Goal: Connect with others: Connect with others

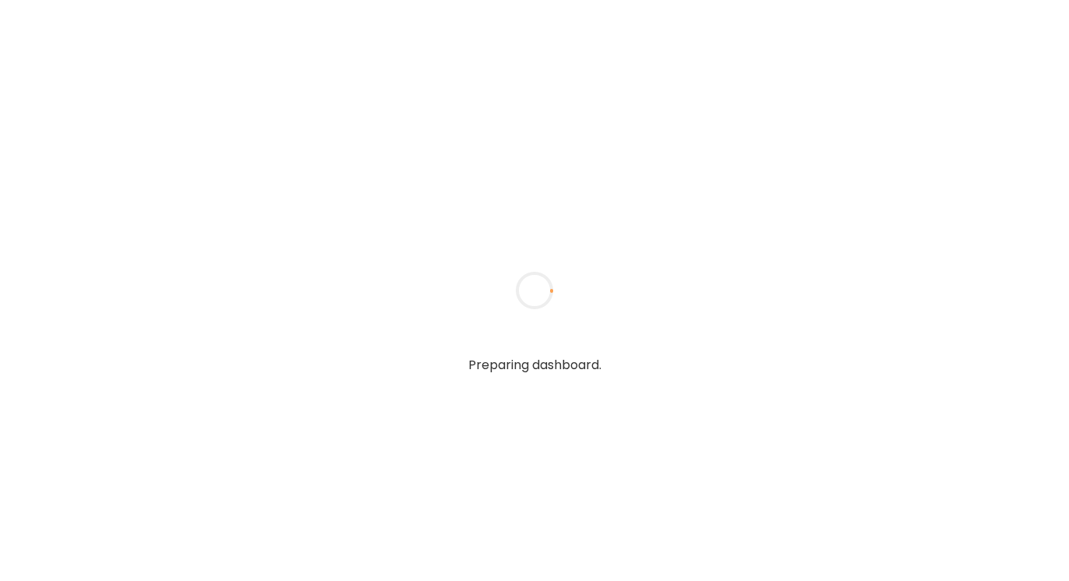
type textarea "**********"
type input "**********"
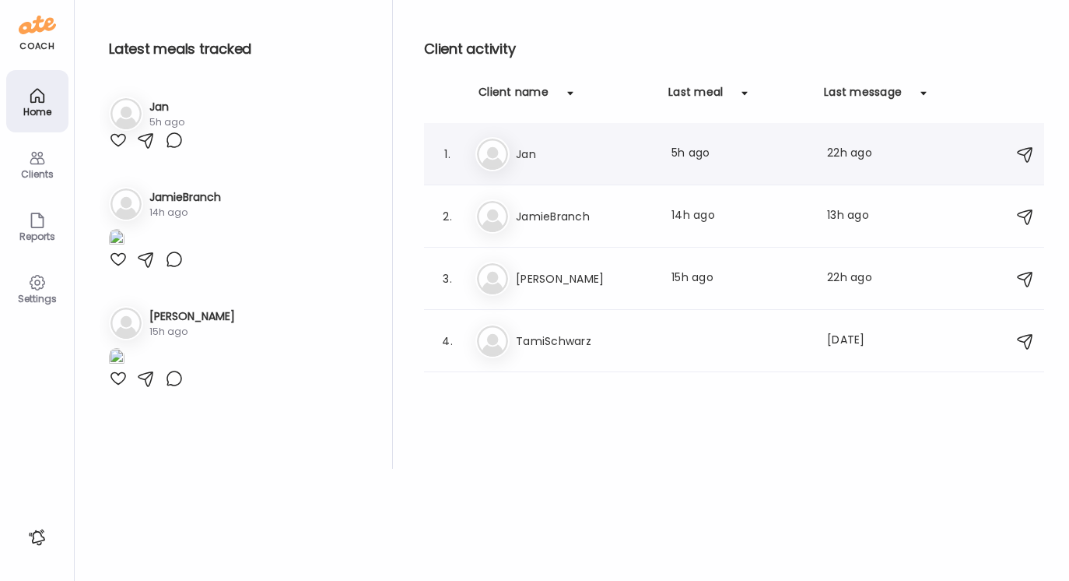
click at [521, 154] on h3 "Jan" at bounding box center [584, 154] width 137 height 19
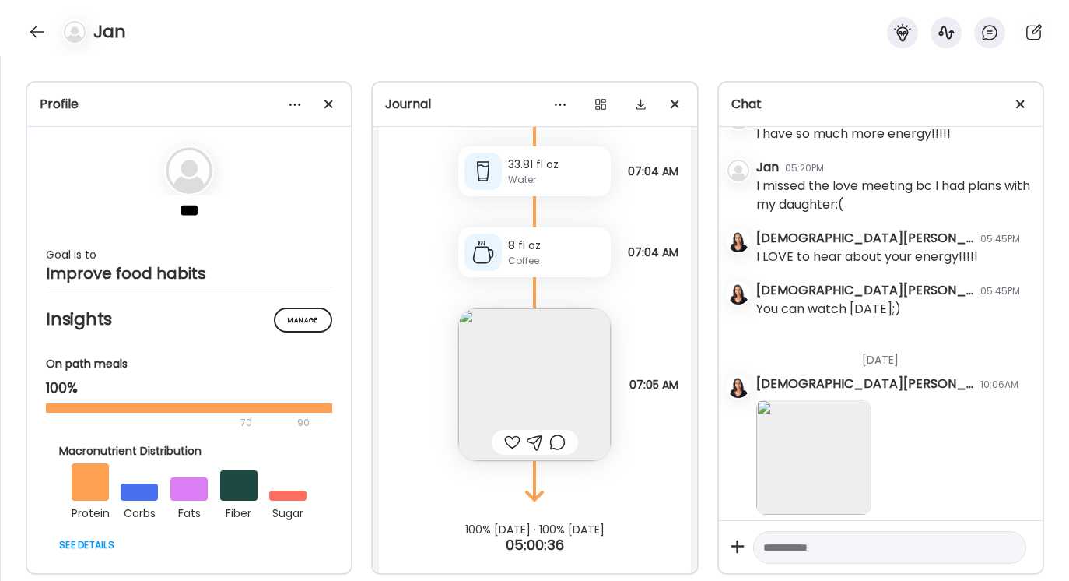
scroll to position [10086, 0]
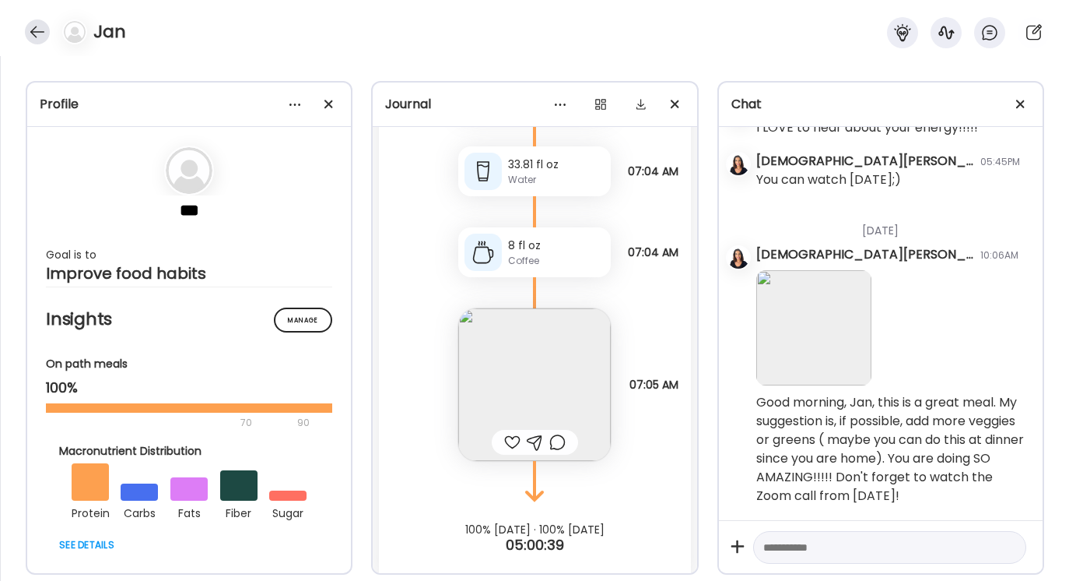
click at [39, 33] on div at bounding box center [37, 31] width 25 height 25
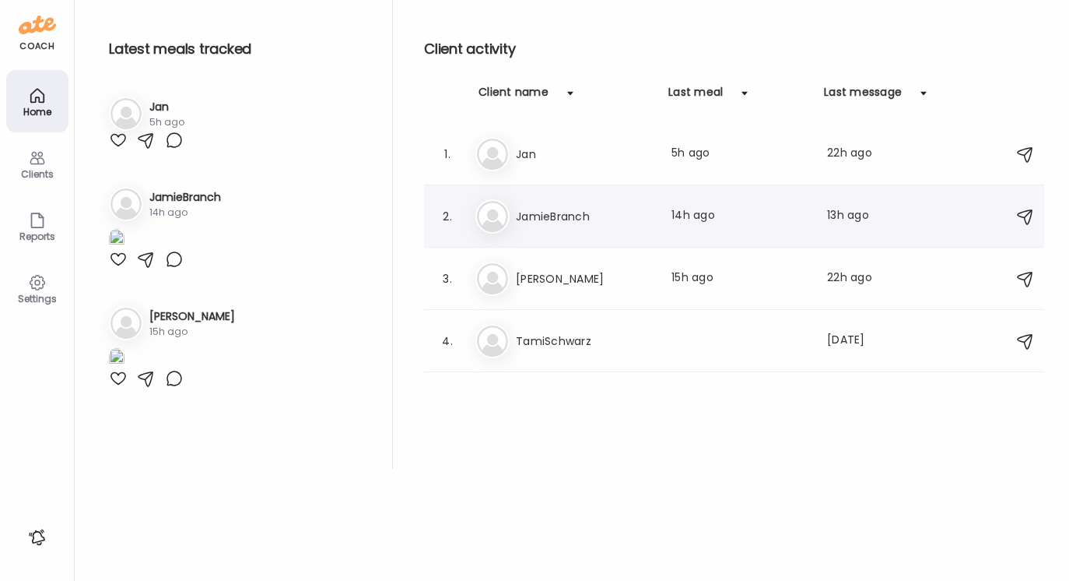
click at [560, 219] on h3 "JamieBranch" at bounding box center [584, 216] width 137 height 19
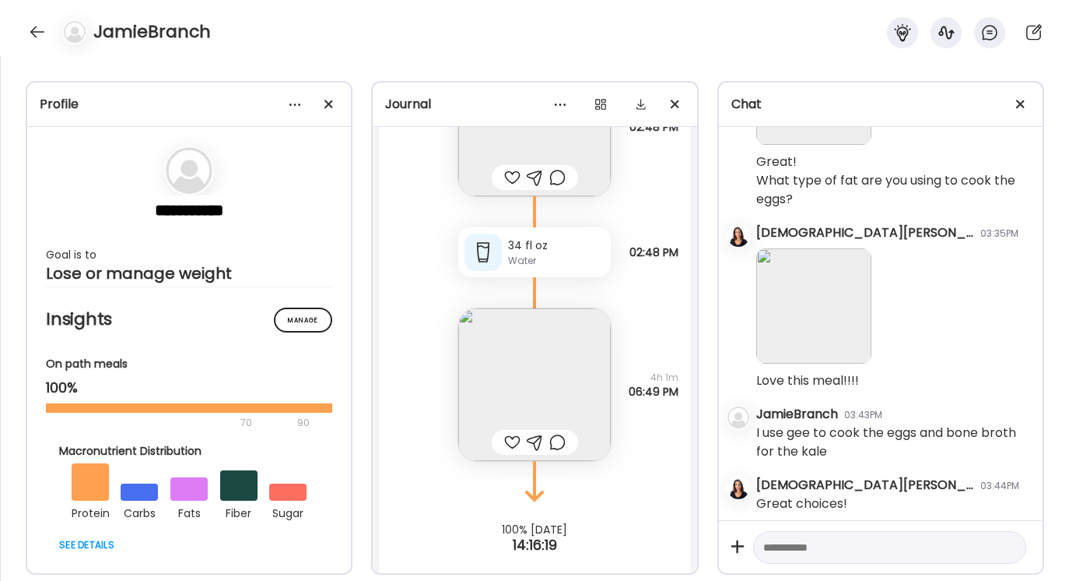
scroll to position [7438, 0]
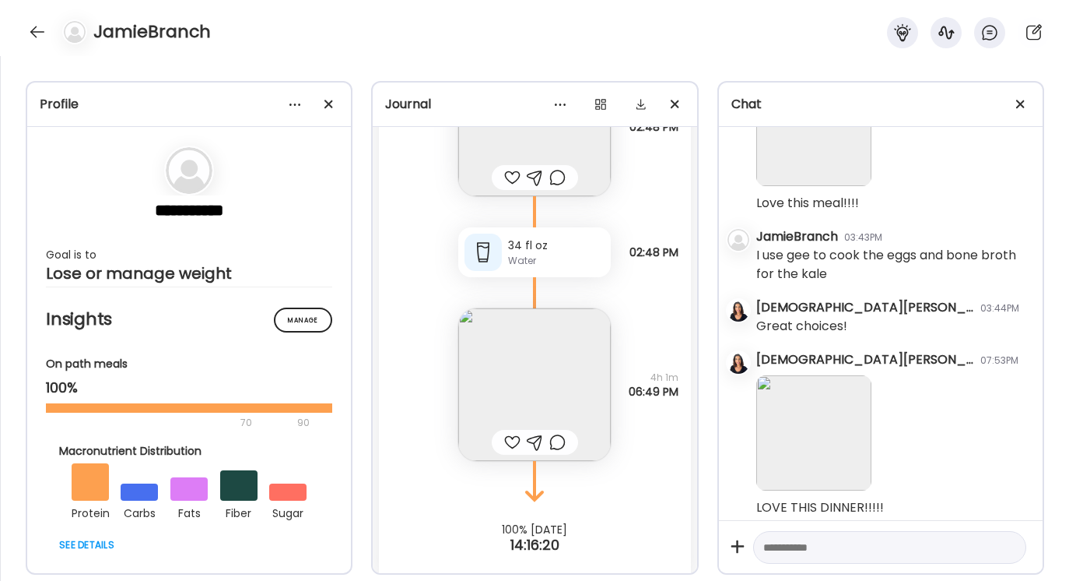
click at [779, 539] on textarea at bounding box center [875, 547] width 225 height 19
click at [978, 541] on div "1" at bounding box center [973, 541] width 17 height 17
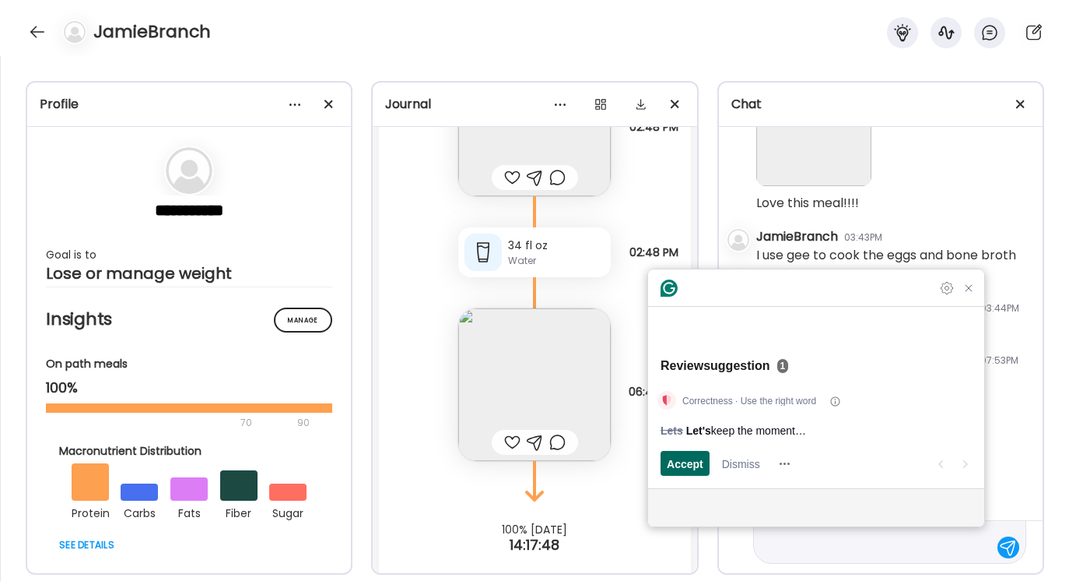
click at [686, 460] on span "Accept" at bounding box center [685, 463] width 37 height 16
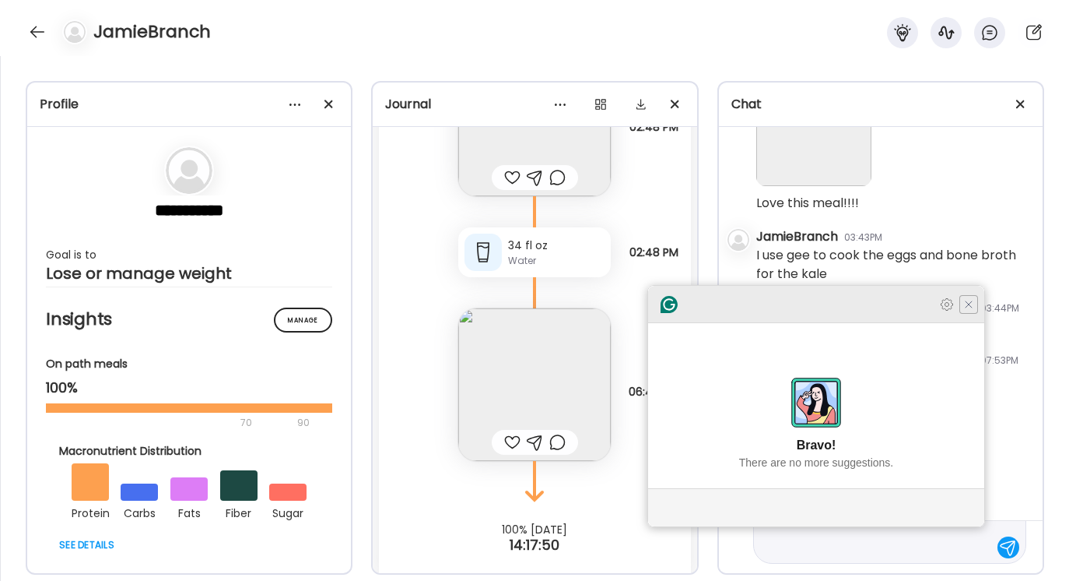
type textarea "**********"
click at [971, 311] on icon "Close Grammarly Assistant" at bounding box center [969, 304] width 12 height 12
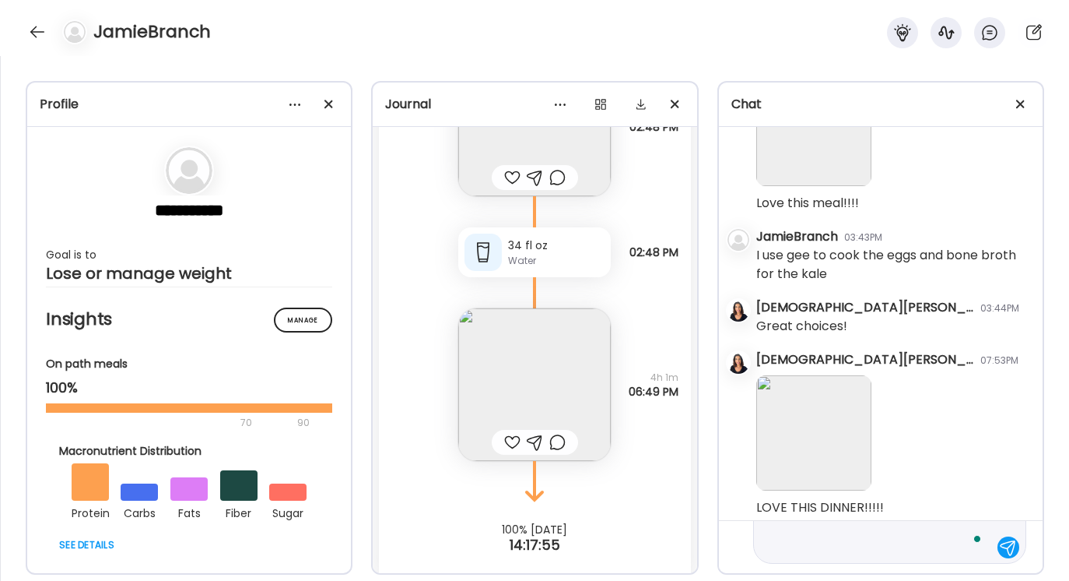
click at [1002, 546] on div at bounding box center [1009, 547] width 22 height 22
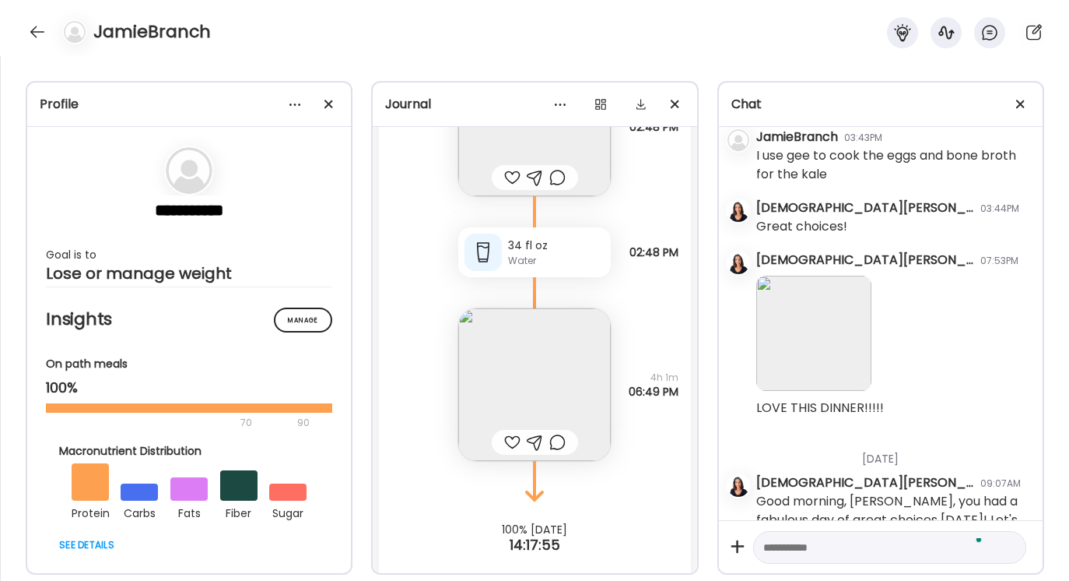
scroll to position [7587, 0]
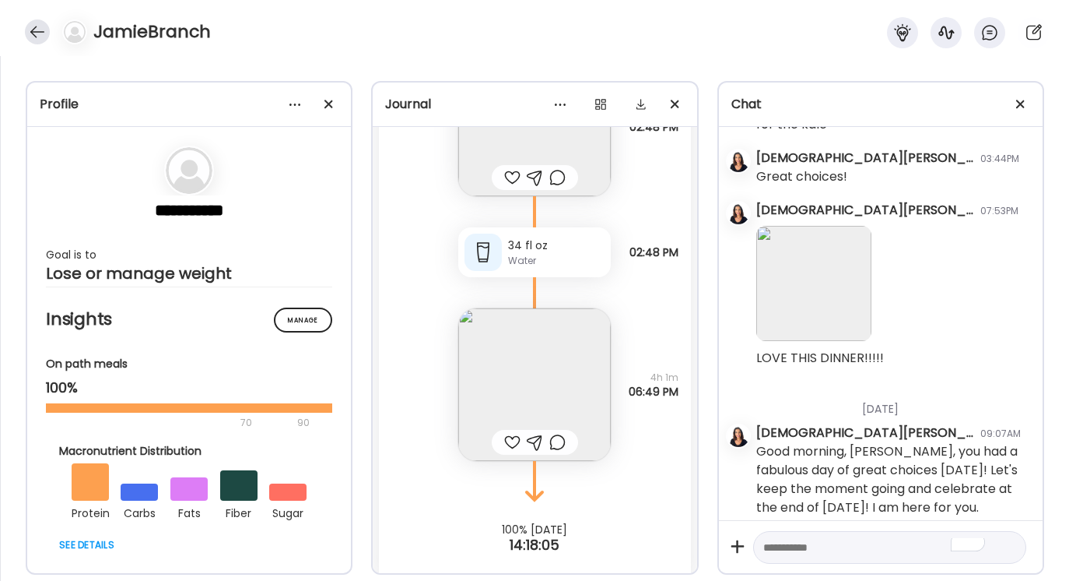
click at [38, 28] on div at bounding box center [37, 31] width 25 height 25
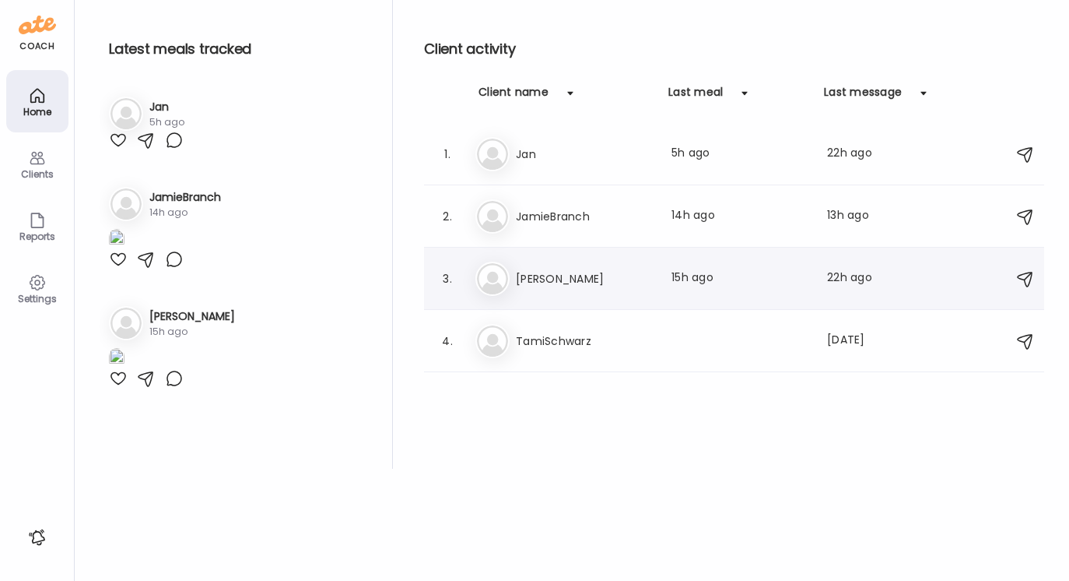
click at [541, 279] on h3 "[PERSON_NAME]" at bounding box center [584, 278] width 137 height 19
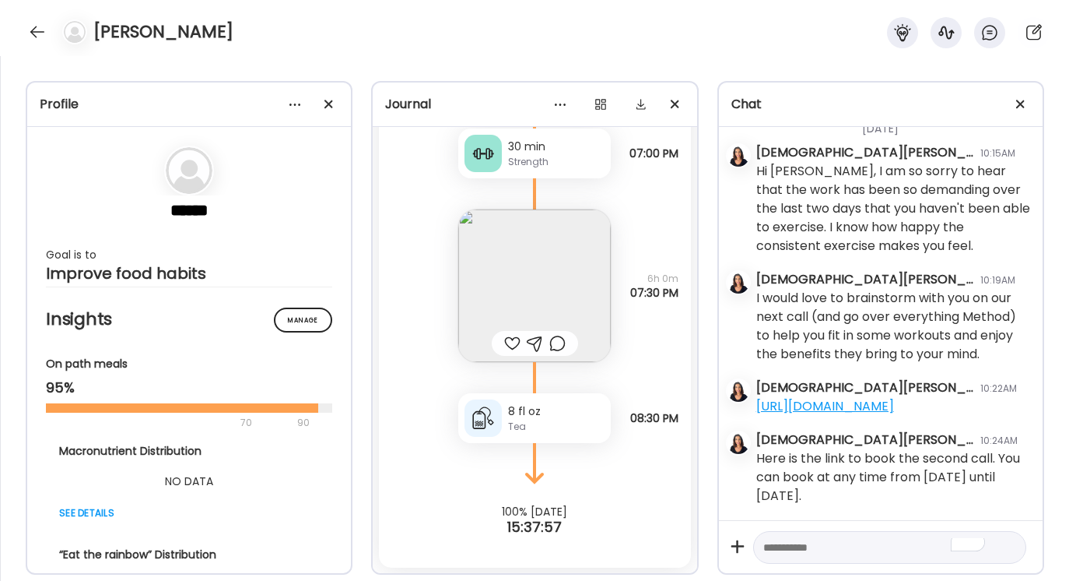
scroll to position [12620, 0]
click at [558, 276] on img at bounding box center [534, 285] width 153 height 153
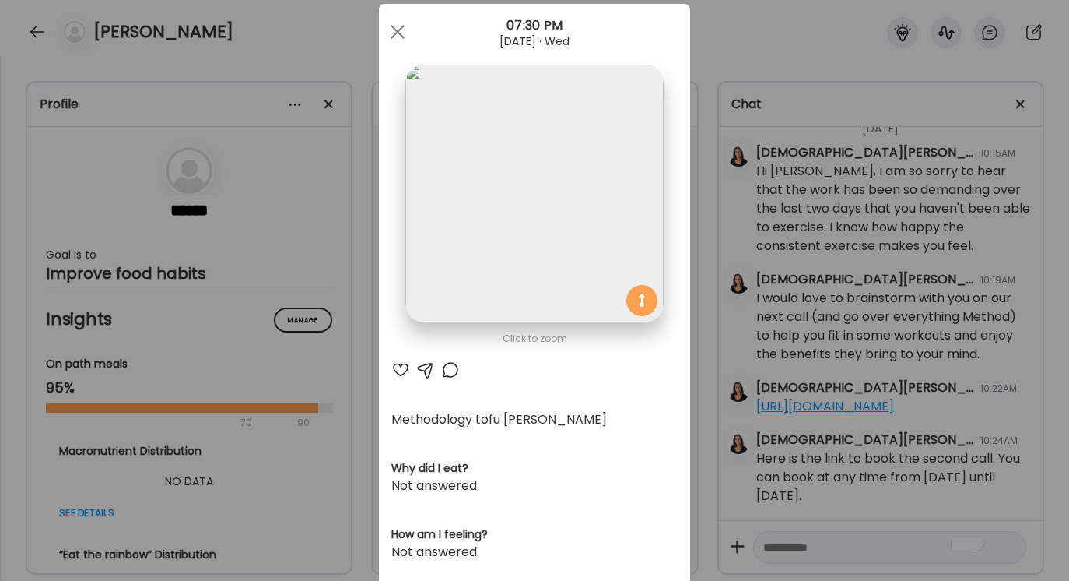
scroll to position [33, 0]
click at [396, 37] on div at bounding box center [397, 32] width 31 height 31
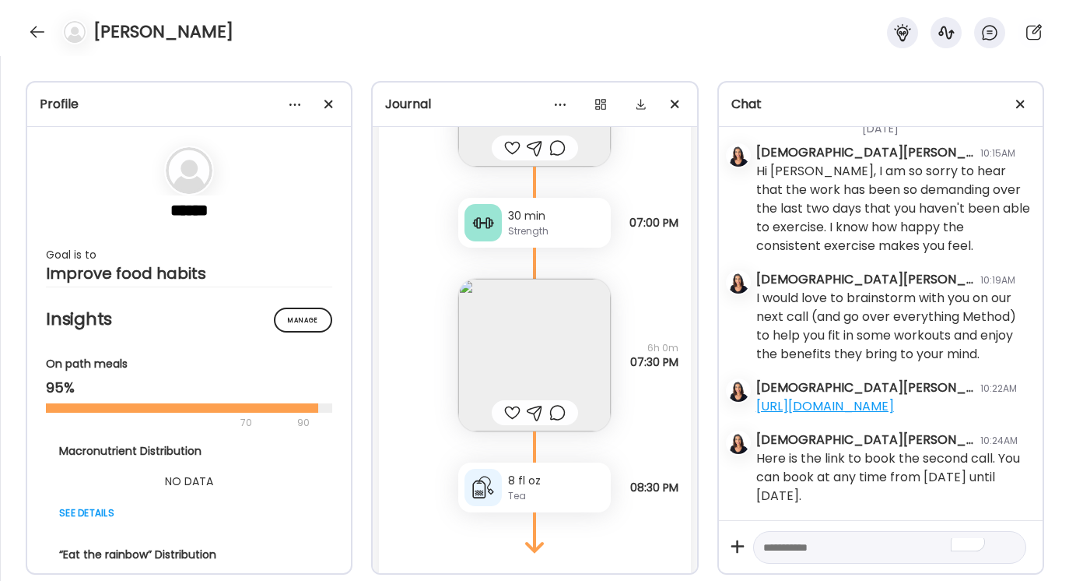
scroll to position [12620, 0]
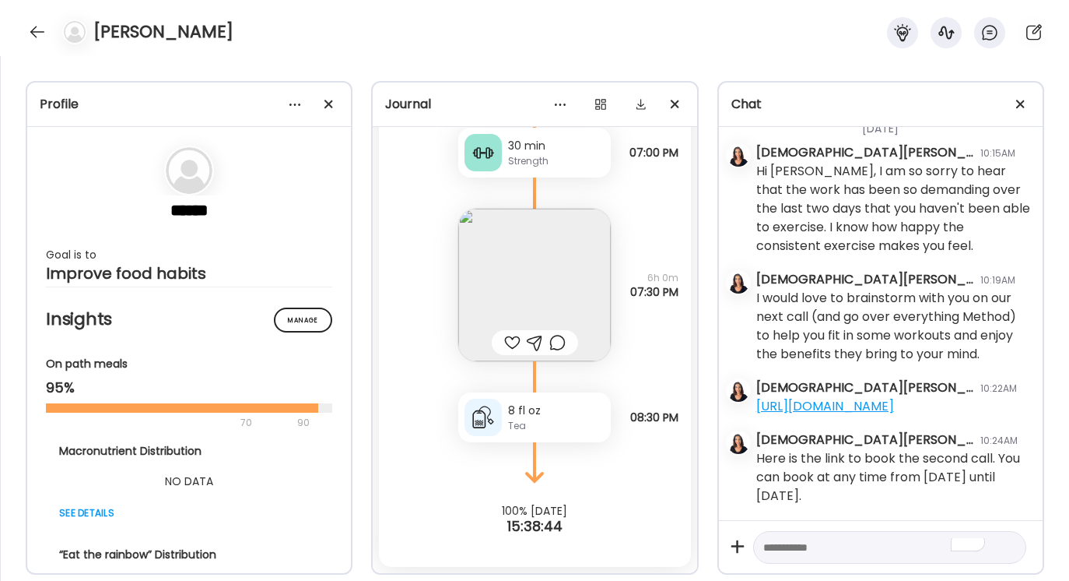
click at [773, 543] on textarea "To enrich screen reader interactions, please activate Accessibility in Grammarl…" at bounding box center [875, 547] width 225 height 19
type textarea "*"
